Goal: Task Accomplishment & Management: Use online tool/utility

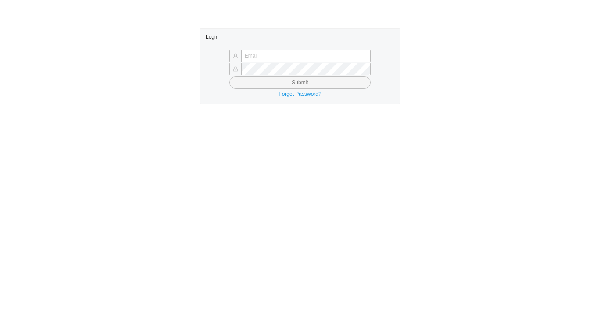
type input "[PERSON_NAME][EMAIL_ADDRESS][DOMAIN_NAME]"
click at [230, 76] on button "Submit" at bounding box center [300, 82] width 141 height 12
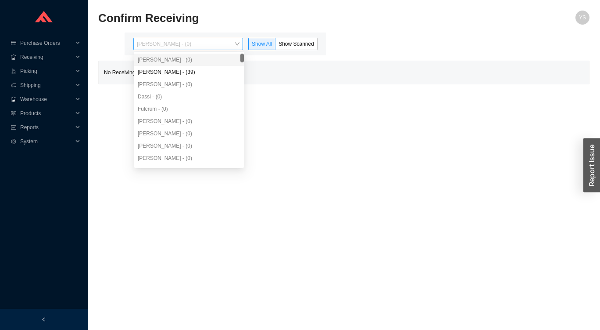
click at [153, 47] on span "Yossi Siff - (0)" at bounding box center [188, 43] width 103 height 11
click at [150, 73] on div "Angel Negron - (39)" at bounding box center [189, 72] width 103 height 8
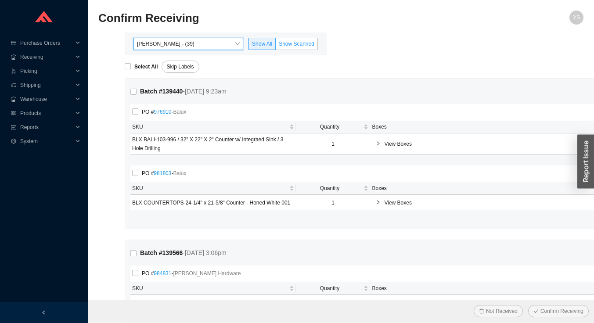
click at [286, 43] on span "Show Scanned" at bounding box center [297, 44] width 36 height 6
click at [276, 46] on input "Show Scanned" at bounding box center [276, 46] width 0 height 0
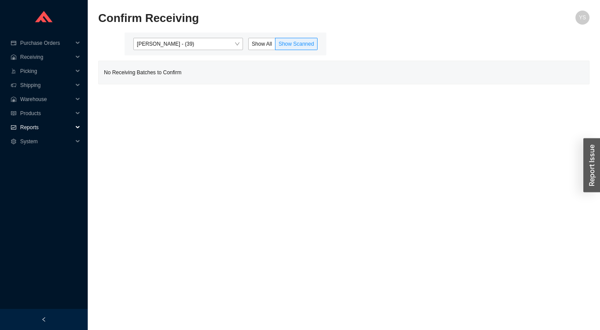
click at [40, 120] on span "Reports" at bounding box center [46, 127] width 53 height 14
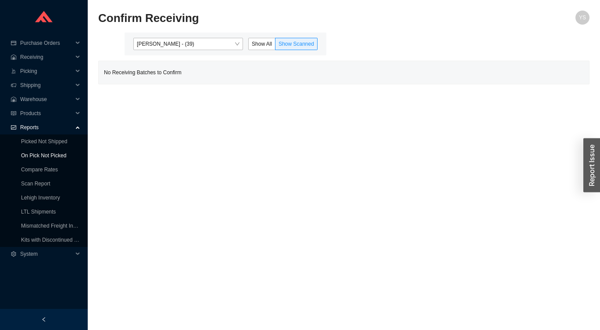
click at [28, 152] on link "On Pick Not Picked" at bounding box center [43, 155] width 45 height 6
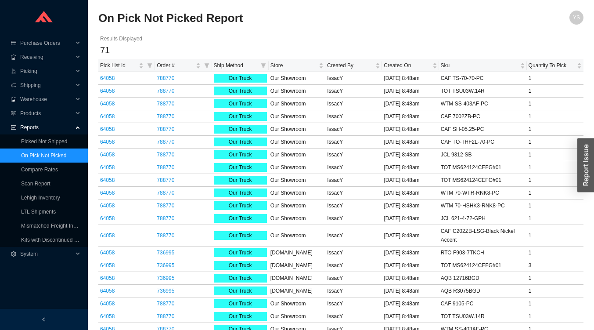
click at [227, 38] on div "Results Displayed" at bounding box center [340, 38] width 481 height 9
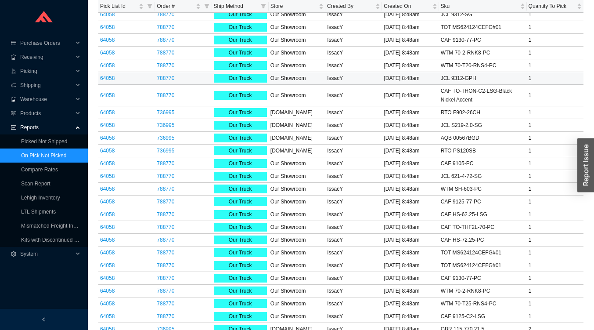
scroll to position [681, 0]
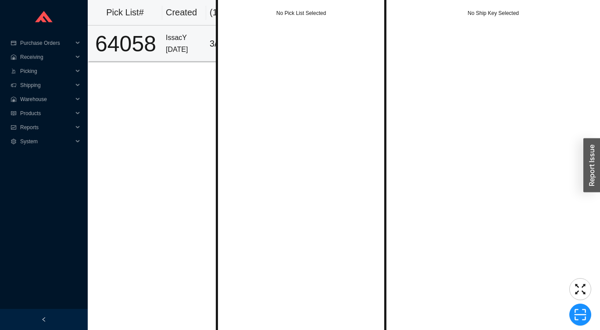
click at [159, 44] on td "64058" at bounding box center [125, 43] width 75 height 36
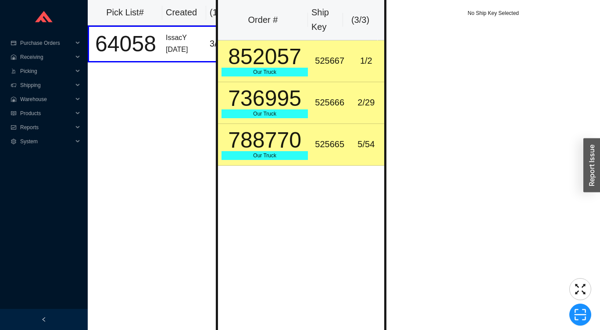
click at [287, 63] on div "852057" at bounding box center [265, 57] width 86 height 22
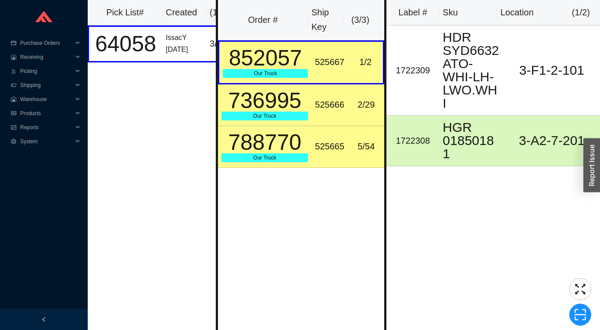
click at [301, 101] on div "736995" at bounding box center [265, 101] width 86 height 22
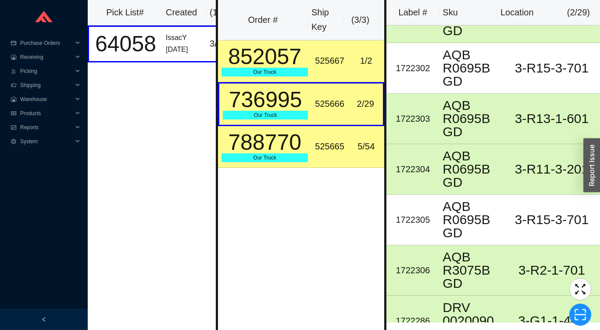
scroll to position [454, 0]
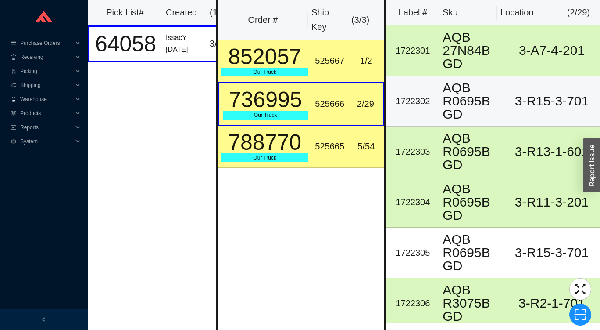
click at [454, 101] on div "AQB R0695BGD" at bounding box center [471, 101] width 57 height 40
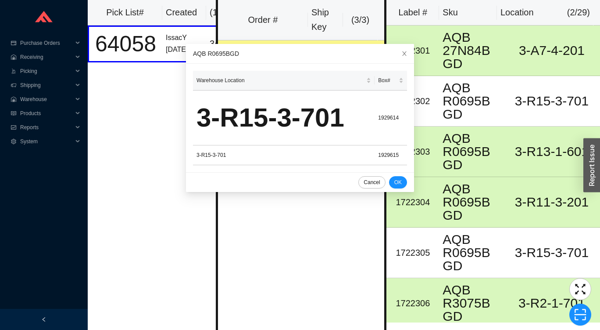
click at [267, 213] on div "Order # Ship Key ( 3 / 3 ) 852057 Our Truck 525667 1 / 2 736995 Our Truck 52566…" at bounding box center [301, 165] width 171 height 330
click at [402, 54] on icon "close" at bounding box center [405, 53] width 6 height 6
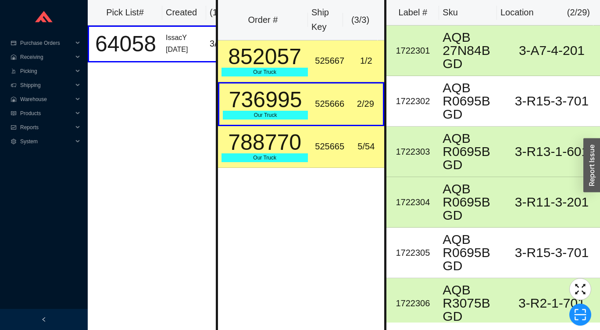
click at [327, 139] on div "525665" at bounding box center [329, 146] width 29 height 14
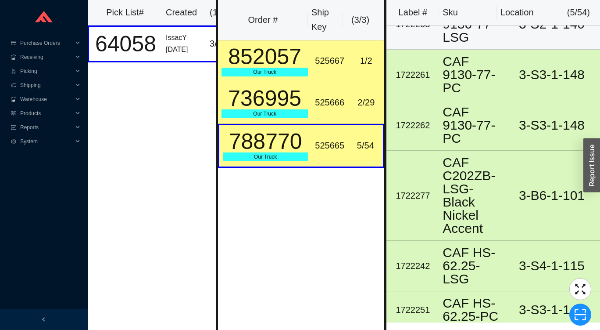
click at [455, 38] on div "CAF 9130-77-LSG" at bounding box center [471, 24] width 57 height 40
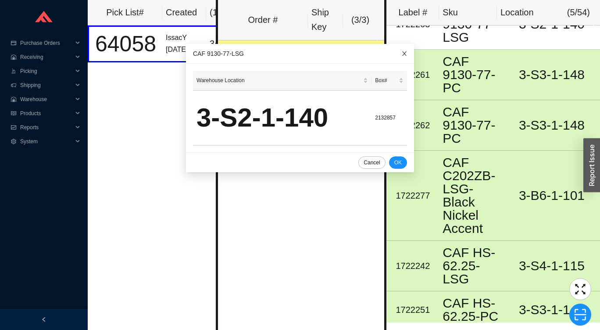
click at [395, 51] on span "Close" at bounding box center [404, 53] width 19 height 19
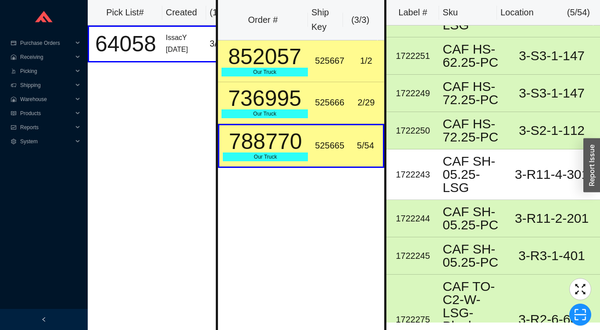
scroll to position [696, 0]
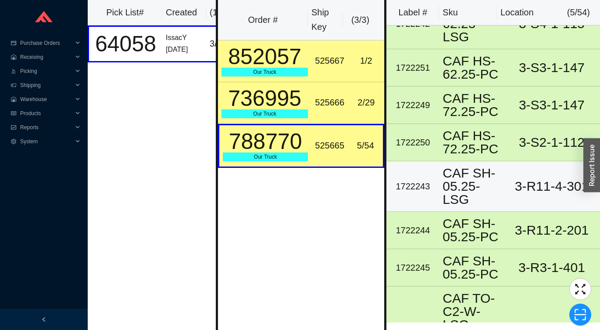
click at [459, 206] on div "CAF SH-05.25-LSG" at bounding box center [471, 186] width 57 height 40
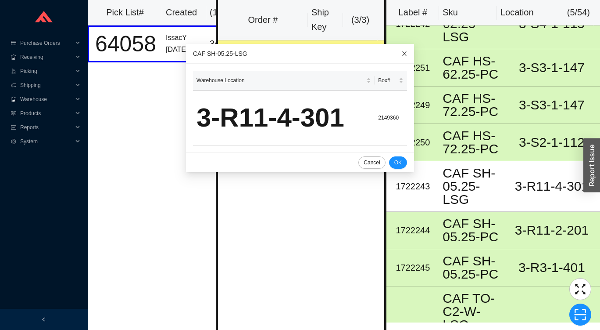
click at [402, 54] on icon "close" at bounding box center [405, 53] width 6 height 6
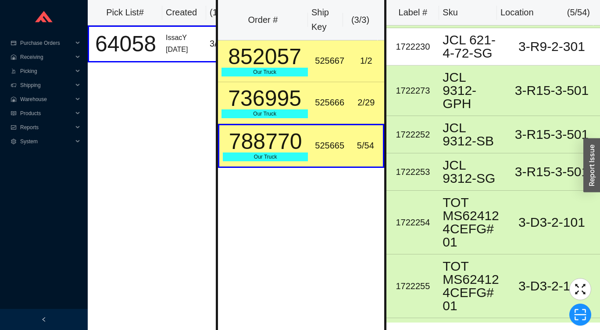
scroll to position [1549, 0]
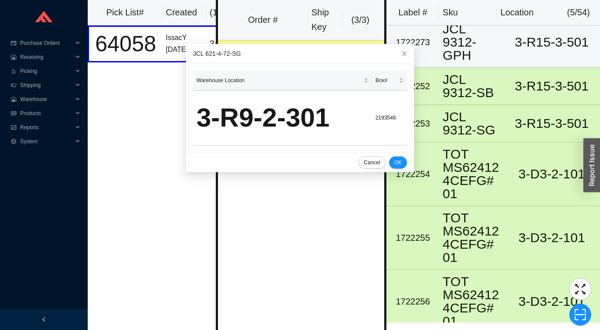
click at [593, 68] on td "3-R15-3-501" at bounding box center [552, 42] width 97 height 50
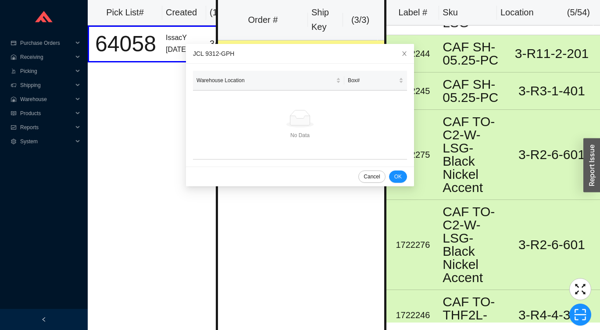
scroll to position [770, 0]
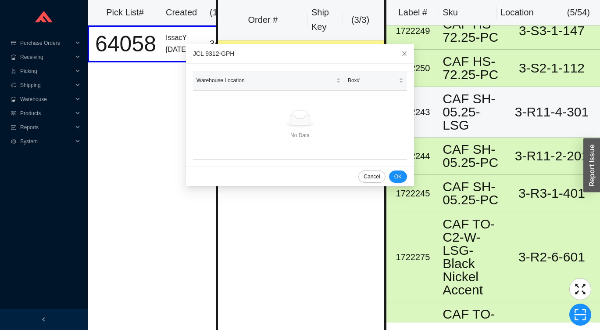
click at [514, 132] on td "3-R11-4-301" at bounding box center [552, 112] width 97 height 50
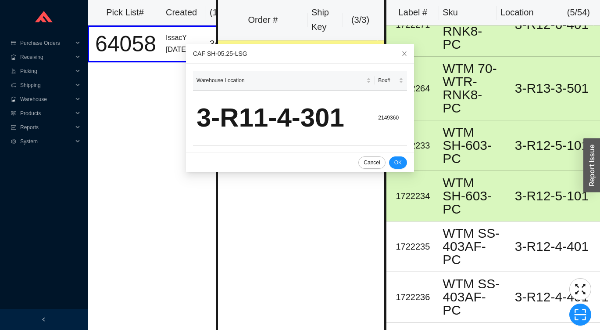
scroll to position [2784, 0]
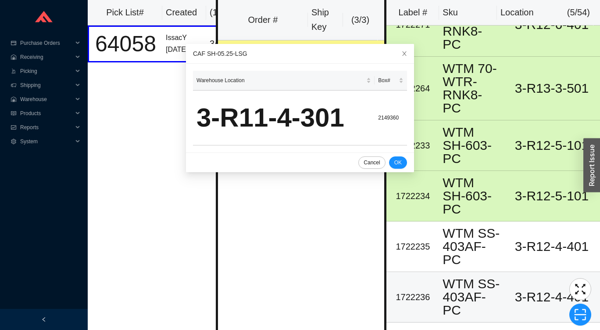
click at [473, 306] on div "WTM SS-403AF-PC" at bounding box center [471, 297] width 57 height 40
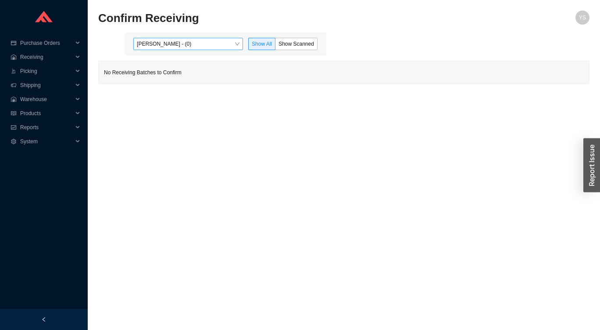
click at [155, 50] on div "Yossi Siff - (0)" at bounding box center [188, 44] width 110 height 12
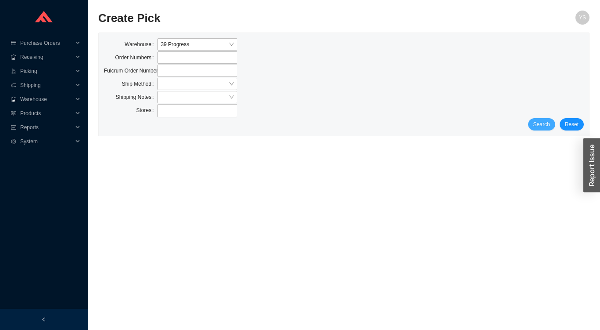
click at [532, 122] on button "Search" at bounding box center [541, 124] width 27 height 12
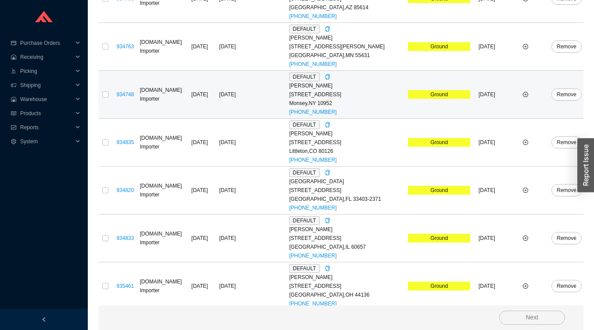
scroll to position [3698, 0]
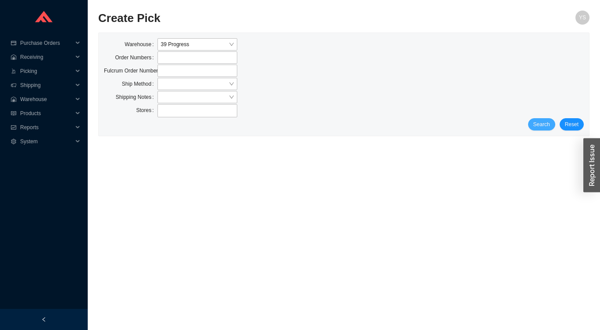
click at [547, 129] on button "Search" at bounding box center [541, 124] width 27 height 12
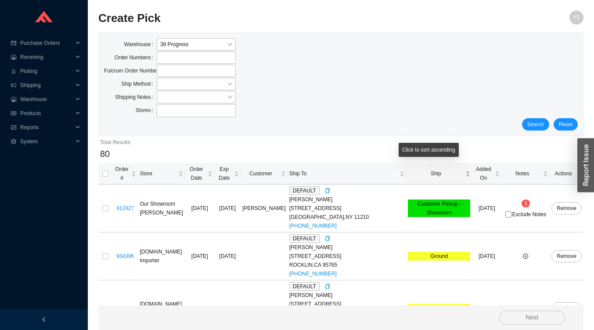
click at [414, 169] on span "Ship" at bounding box center [436, 173] width 56 height 9
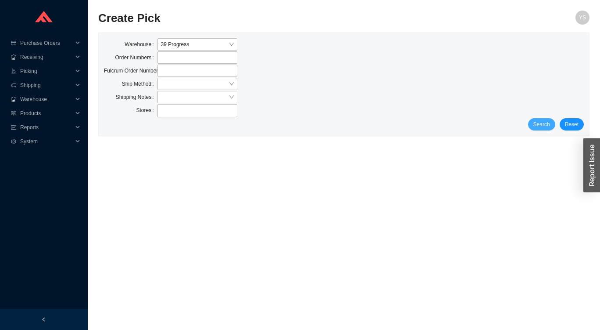
click at [534, 120] on button "Search" at bounding box center [541, 124] width 27 height 12
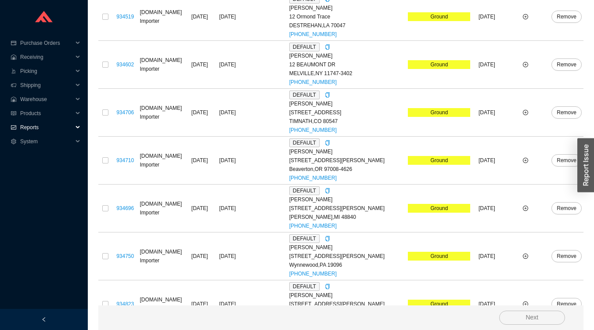
scroll to position [439, 0]
